Goal: Task Accomplishment & Management: Use online tool/utility

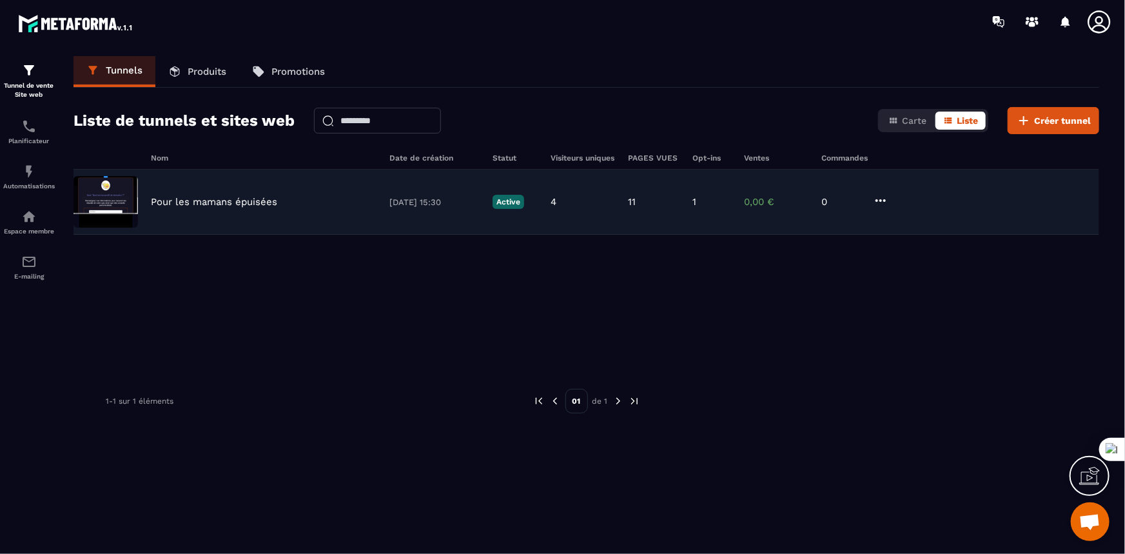
scroll to position [4852, 0]
click at [191, 199] on p "Pour les mamans épuisées" at bounding box center [214, 202] width 126 height 12
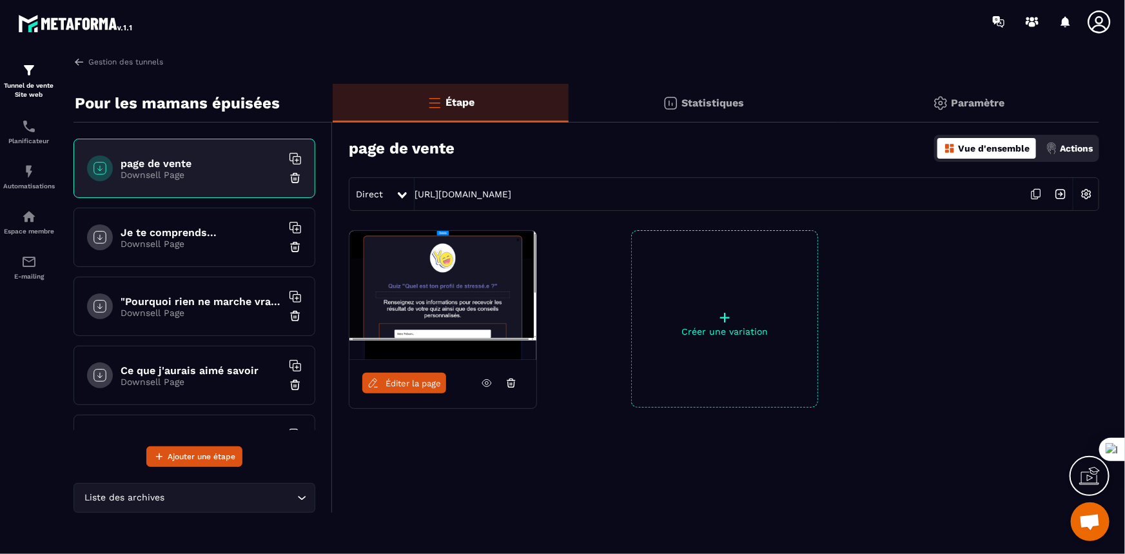
click at [144, 162] on h6 "page de vente" at bounding box center [201, 163] width 161 height 12
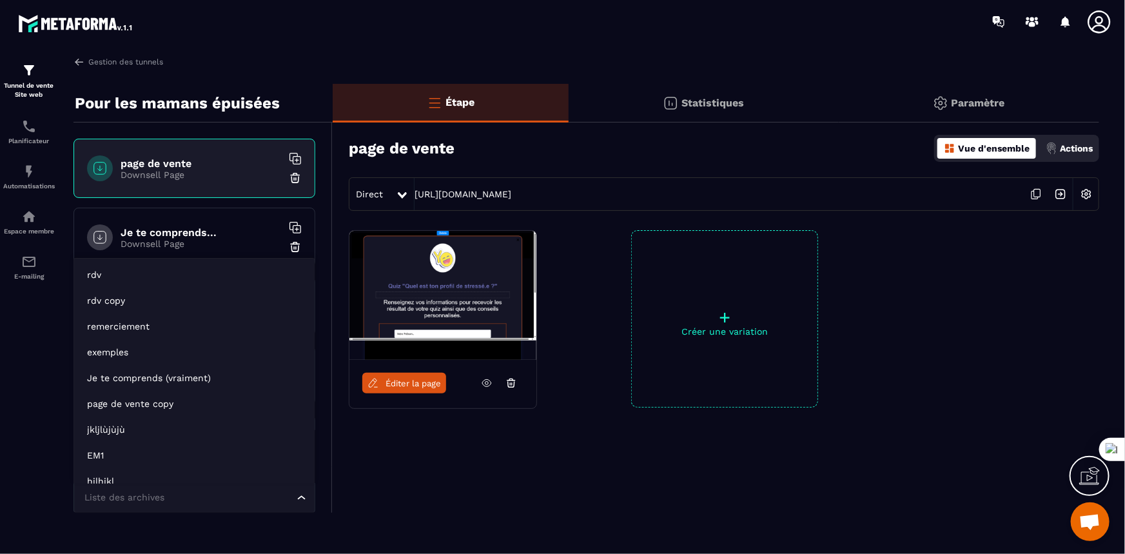
click at [240, 498] on input "Search for option" at bounding box center [188, 498] width 212 height 14
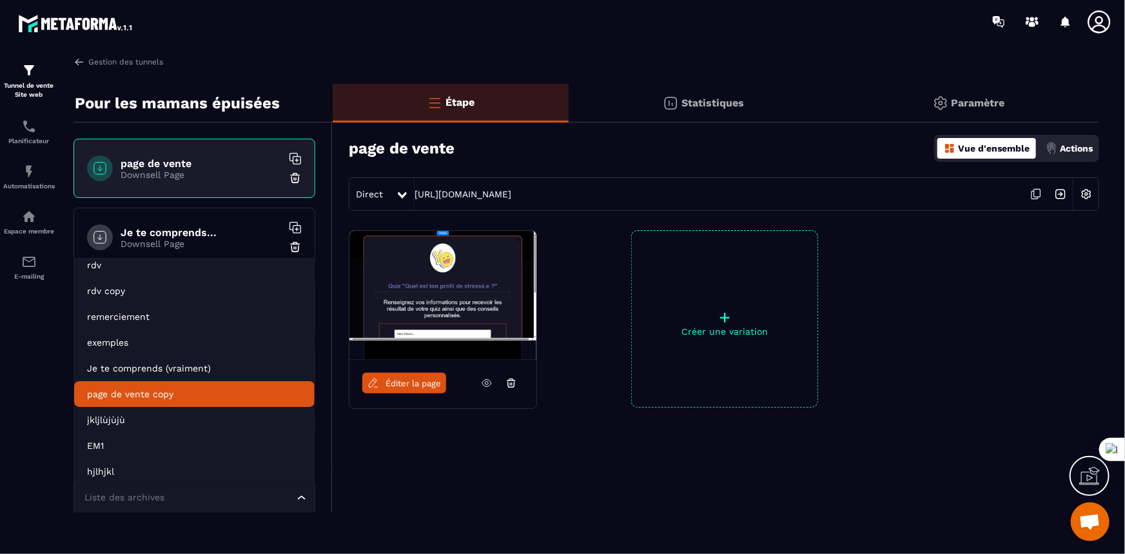
click at [182, 391] on p "page de vente copy" at bounding box center [194, 393] width 215 height 13
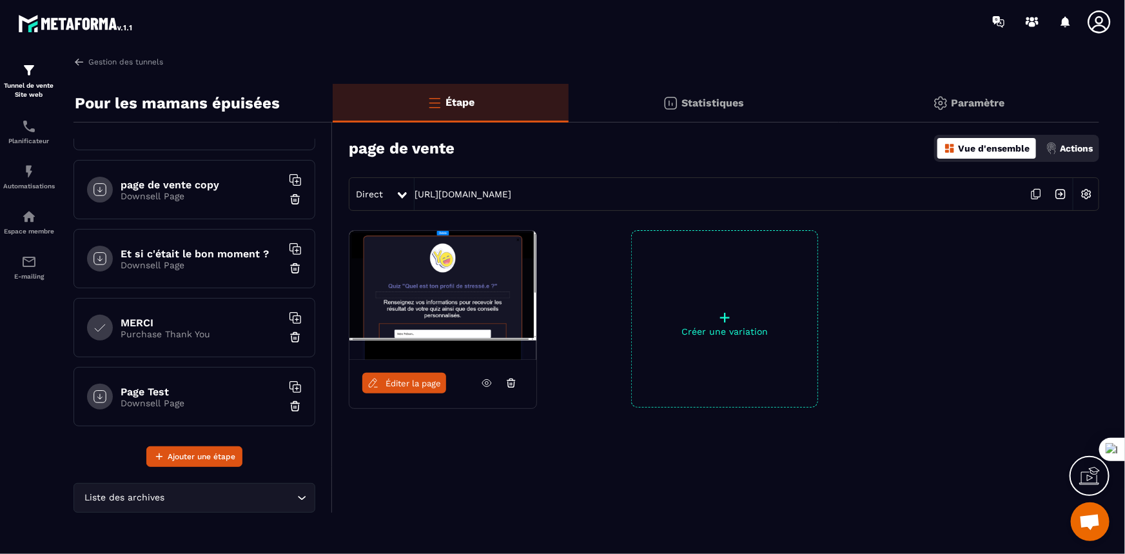
scroll to position [259, 0]
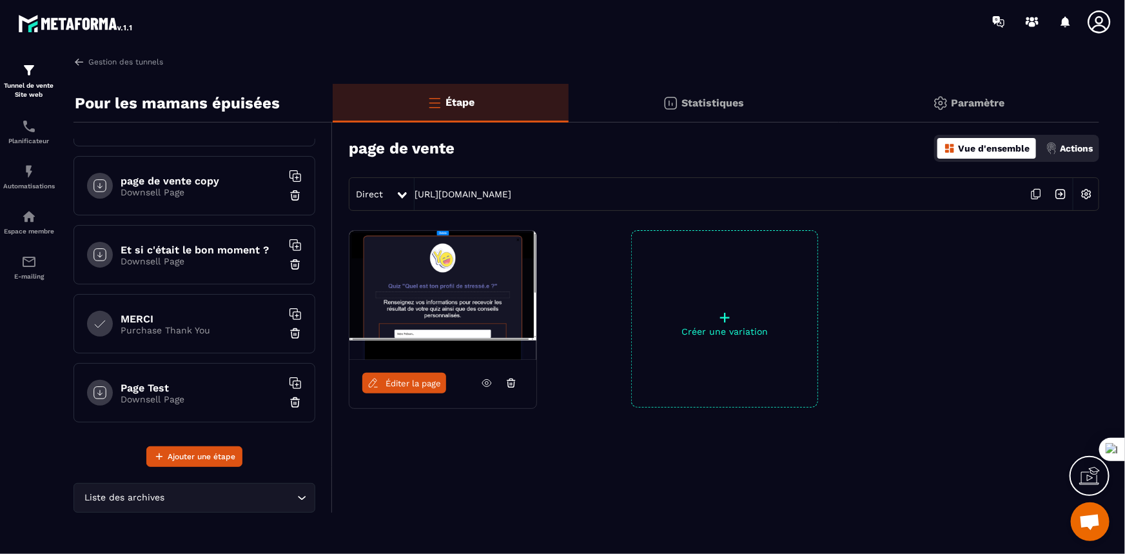
click at [175, 178] on h6 "page de vente copy" at bounding box center [201, 181] width 161 height 12
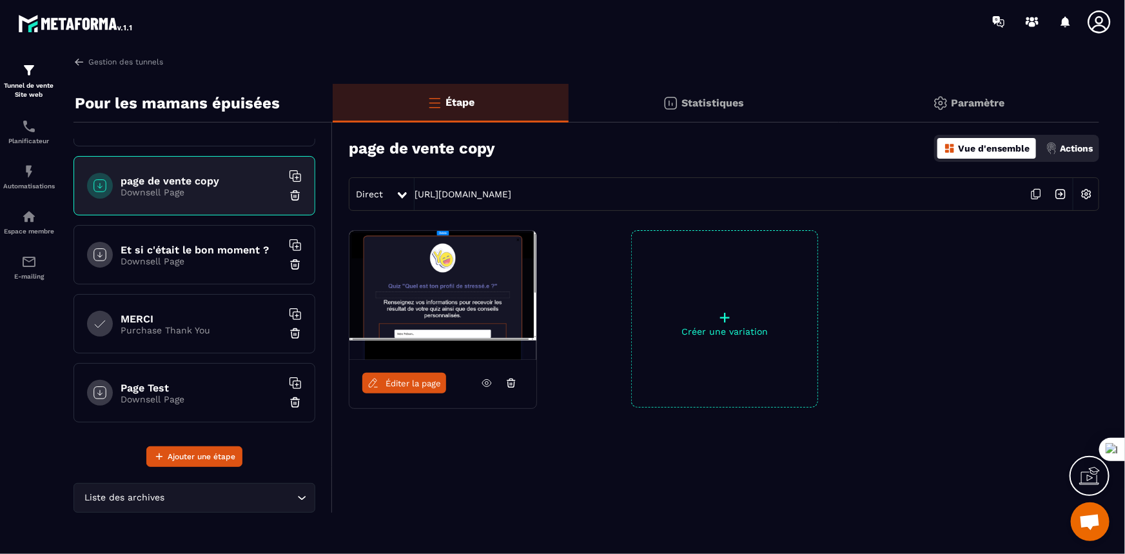
click at [396, 385] on span "Éditer la page" at bounding box center [413, 383] width 55 height 10
